Goal: Task Accomplishment & Management: Use online tool/utility

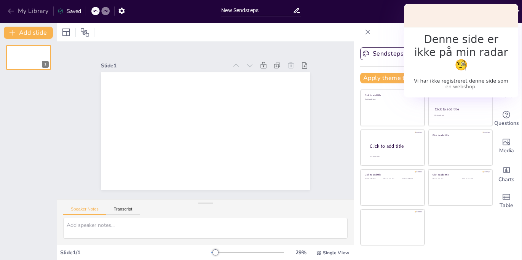
click at [12, 11] on icon "button" at bounding box center [11, 11] width 8 height 8
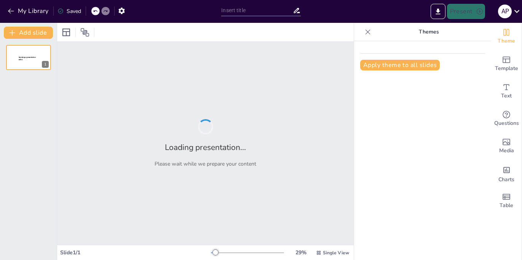
type input "New Sendsteps"
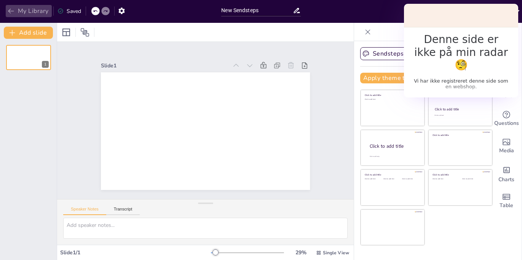
click at [12, 10] on icon "button" at bounding box center [11, 11] width 8 height 8
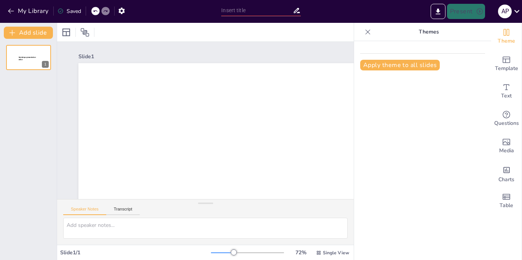
type input "New Sendsteps"
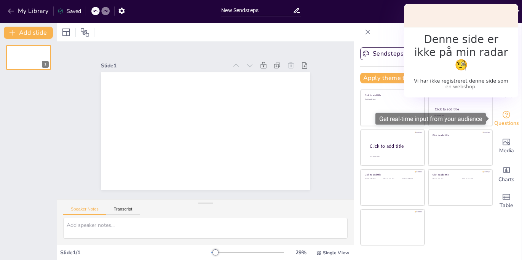
click at [511, 120] on span "Questions" at bounding box center [507, 123] width 25 height 8
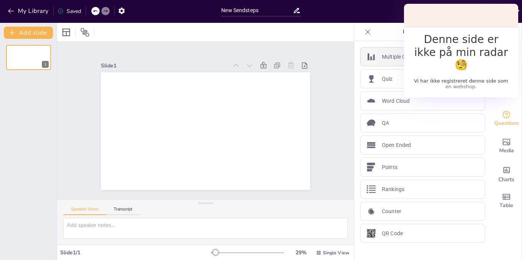
click at [397, 59] on p "Multiple Choice" at bounding box center [400, 57] width 37 height 8
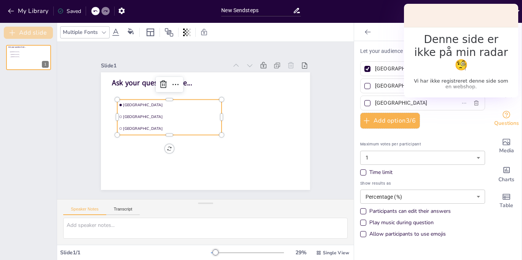
click at [39, 36] on button "Add slide" at bounding box center [28, 33] width 49 height 12
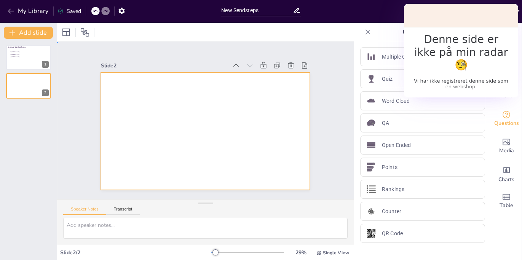
click at [142, 115] on div at bounding box center [205, 131] width 209 height 118
click at [191, 114] on div at bounding box center [205, 131] width 209 height 118
click at [35, 118] on div "Ask your question here... Amsterdam Rotterdam The Hague 1 2" at bounding box center [28, 149] width 57 height 221
click at [33, 101] on div "Ask your question here... Amsterdam Rotterdam The Hague 1 2" at bounding box center [28, 149] width 57 height 221
click at [122, 213] on button "Transcript" at bounding box center [123, 211] width 34 height 8
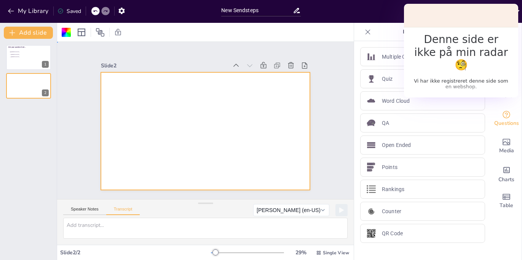
click at [177, 104] on div at bounding box center [205, 131] width 209 height 118
click at [114, 229] on textarea at bounding box center [205, 228] width 285 height 21
type textarea "waf"
click at [88, 208] on button "Speaker Notes" at bounding box center [84, 211] width 43 height 8
click at [88, 224] on textarea at bounding box center [205, 228] width 285 height 21
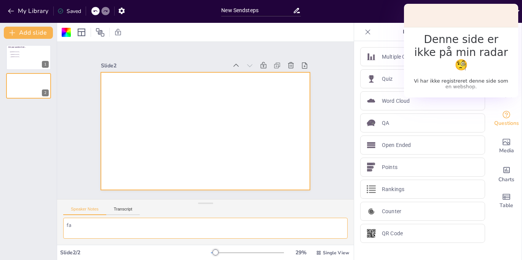
type textarea "fa"
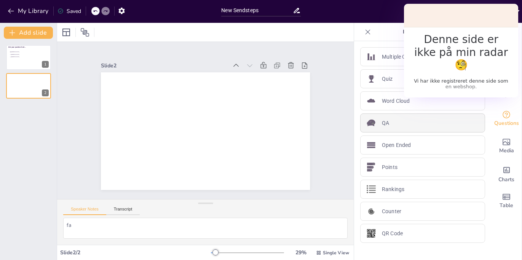
click at [393, 129] on div "QA" at bounding box center [422, 123] width 125 height 19
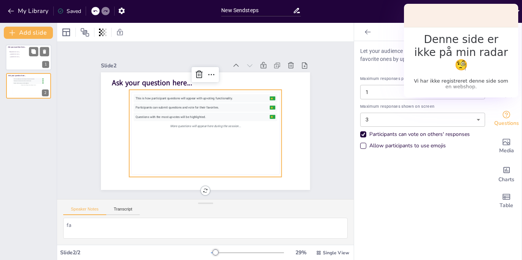
click at [16, 62] on div at bounding box center [29, 58] width 46 height 26
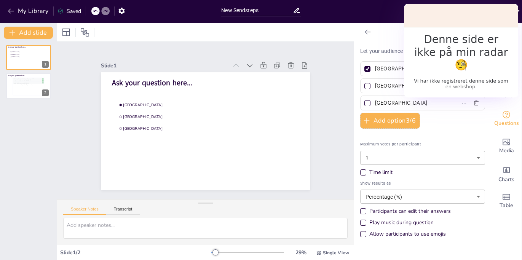
click at [510, 36] on icon "Change the overall theme" at bounding box center [506, 32] width 9 height 9
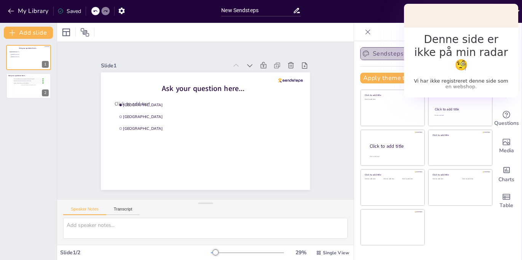
click at [407, 51] on icon "button" at bounding box center [411, 54] width 8 height 8
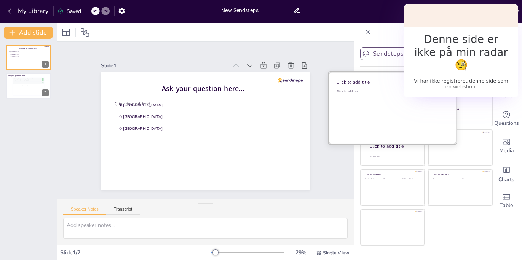
click at [394, 104] on div "Click to add text" at bounding box center [391, 112] width 109 height 47
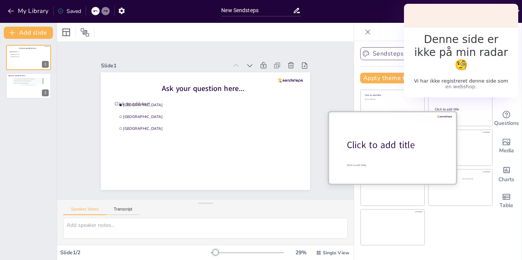
click at [391, 147] on div "Click to add title" at bounding box center [395, 145] width 97 height 13
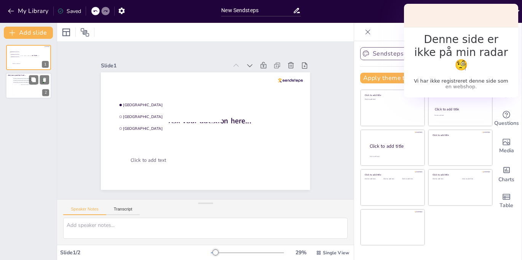
click at [34, 85] on div "More questions will appear here during the session..." at bounding box center [28, 85] width 31 height 2
type textarea "fa"
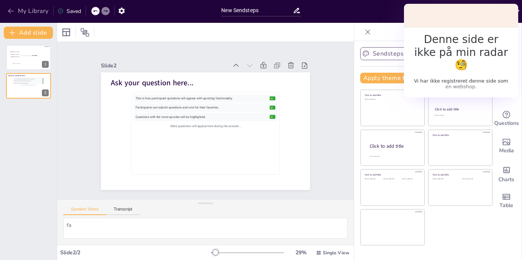
click at [22, 11] on button "My Library" at bounding box center [29, 11] width 46 height 12
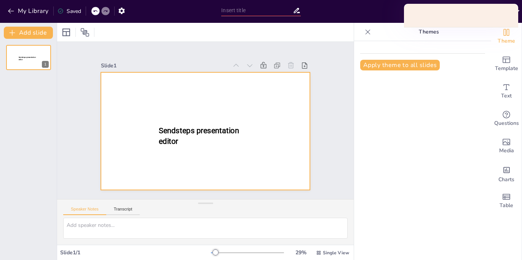
type input "New Sendsteps"
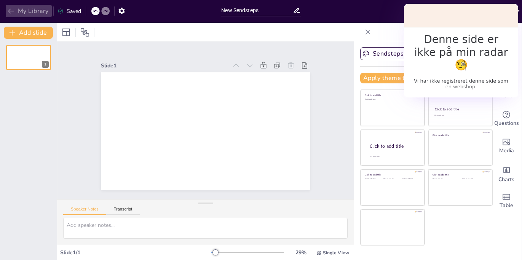
click at [31, 7] on button "My Library" at bounding box center [29, 11] width 46 height 12
click at [119, 11] on icon "button" at bounding box center [122, 11] width 8 height 8
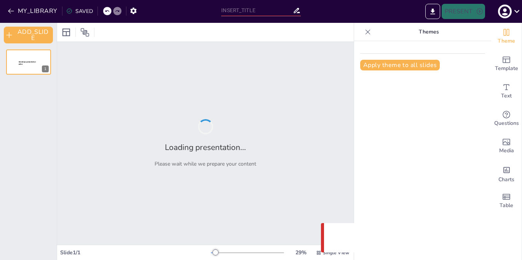
type input "New Sendsteps"
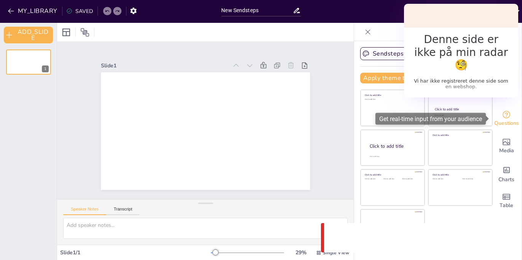
click at [506, 117] on icon "Get real-time input from your audience" at bounding box center [507, 115] width 8 height 8
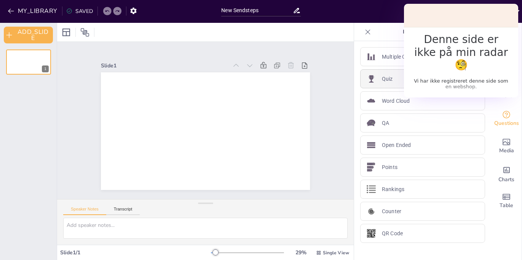
click at [421, 83] on div "Quiz" at bounding box center [422, 78] width 125 height 19
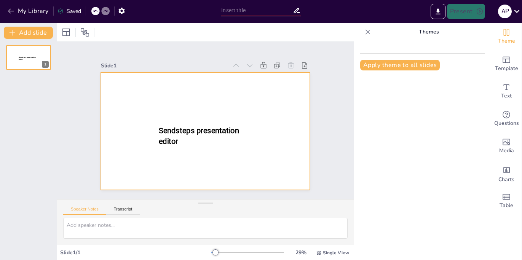
type input "New Sendsteps"
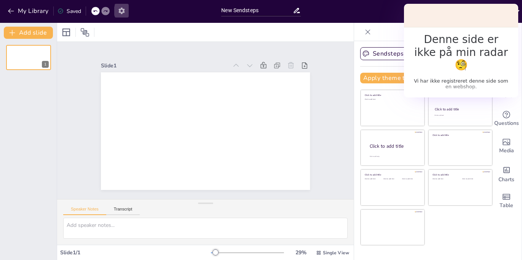
click at [123, 12] on icon "button" at bounding box center [121, 11] width 6 height 6
